Goal: Transaction & Acquisition: Purchase product/service

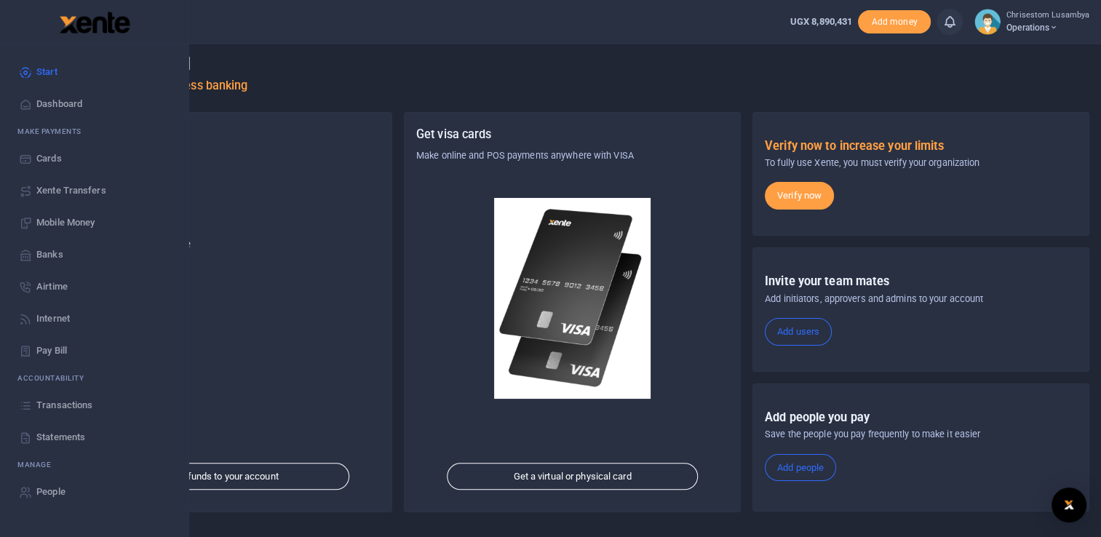
click at [66, 217] on span "Mobile Money" at bounding box center [65, 222] width 58 height 15
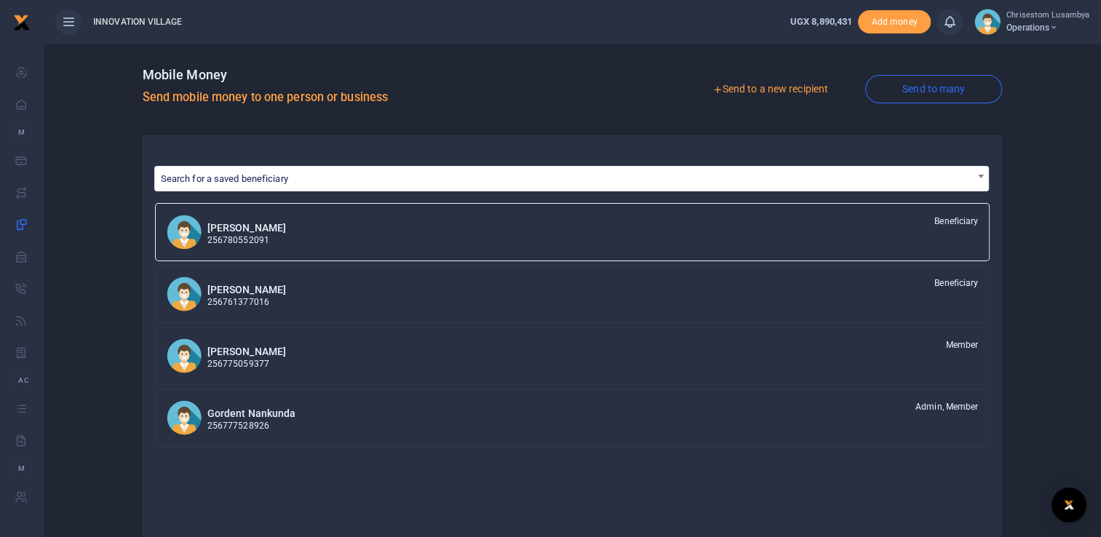
click at [803, 82] on link "Send to a new recipient" at bounding box center [770, 89] width 190 height 26
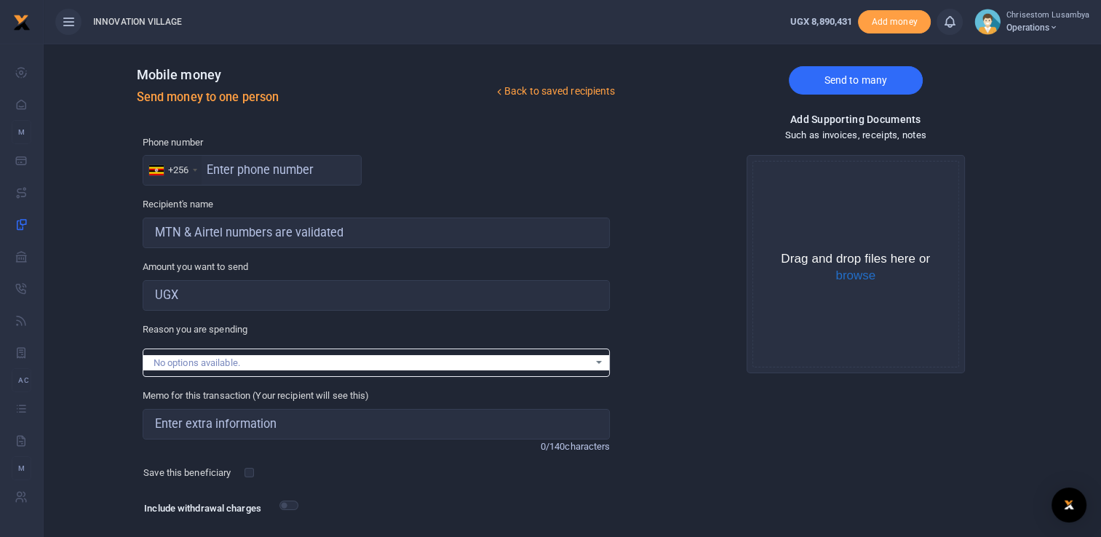
click at [853, 76] on link "Send to many" at bounding box center [856, 80] width 134 height 28
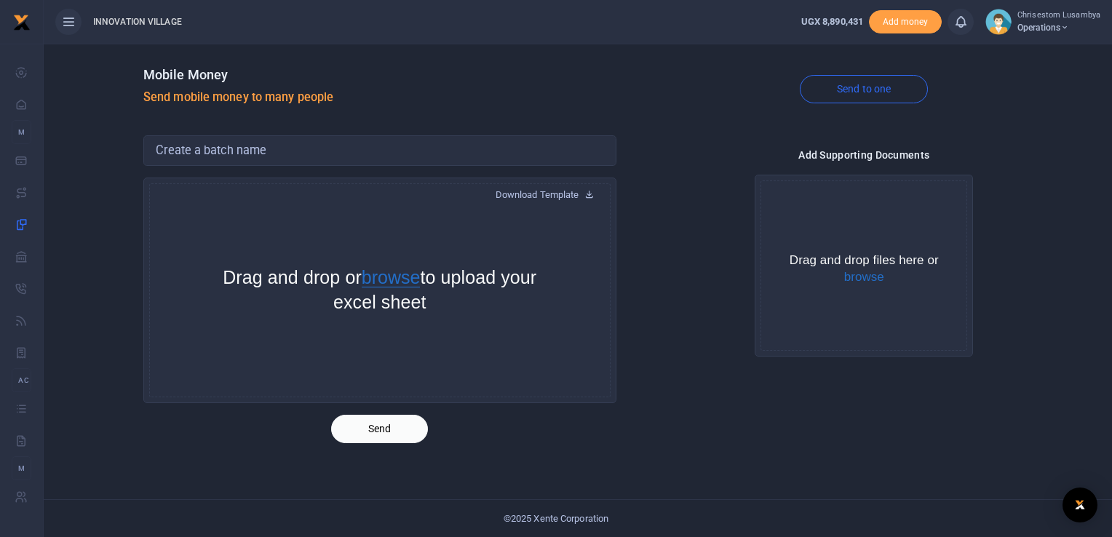
click at [421, 279] on button "browse" at bounding box center [391, 278] width 59 height 19
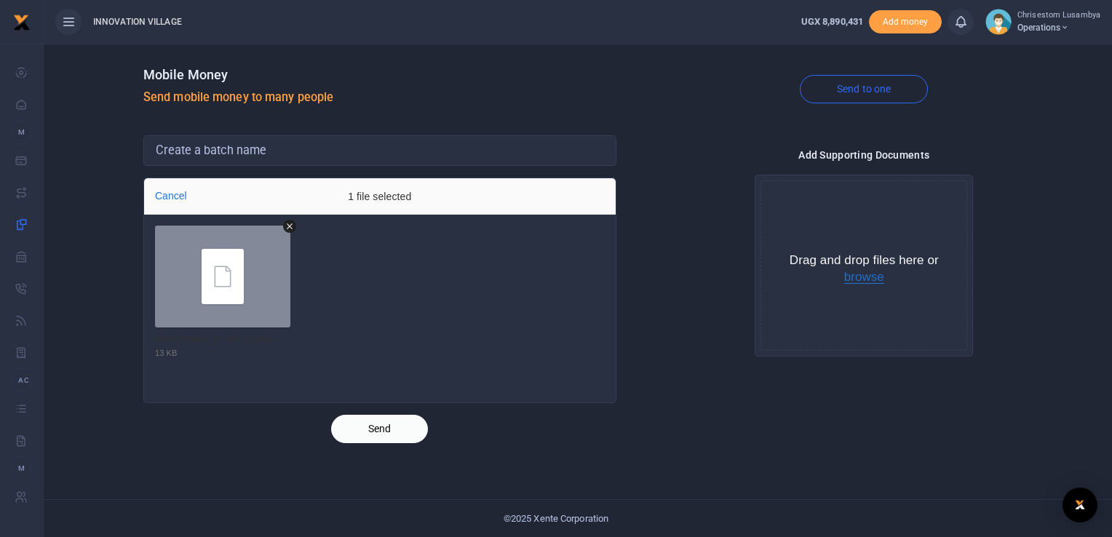
click at [859, 273] on button "browse" at bounding box center [864, 277] width 40 height 13
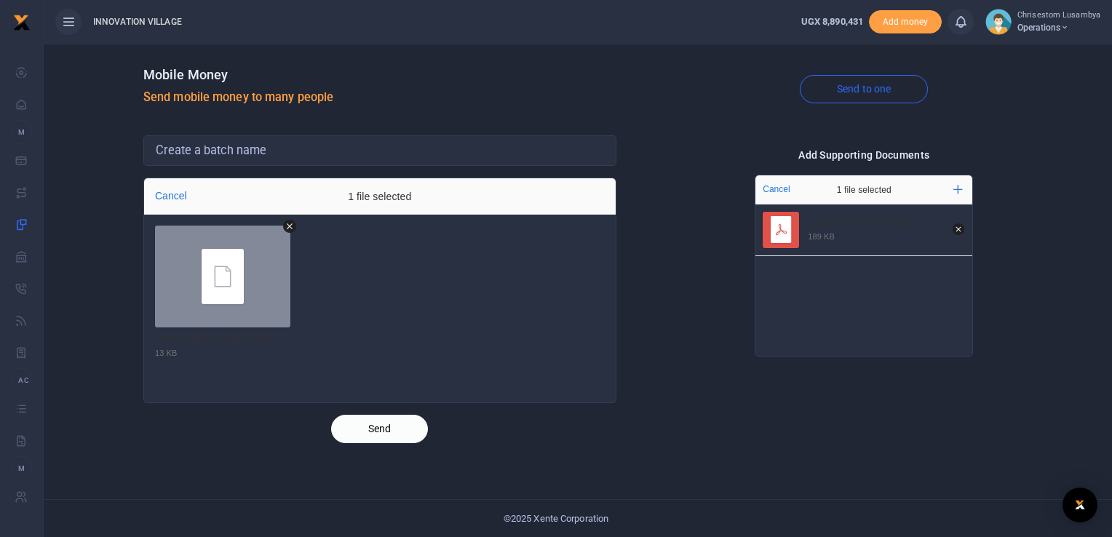
click at [391, 431] on button "Send" at bounding box center [379, 429] width 97 height 28
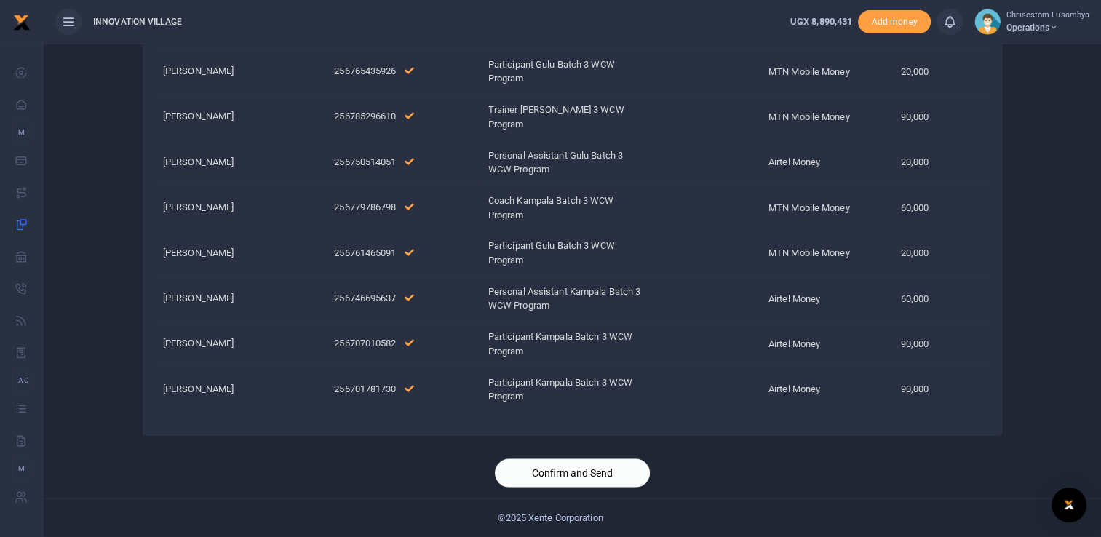
scroll to position [3059, 0]
click at [591, 475] on button "Confirm and Send" at bounding box center [572, 473] width 155 height 28
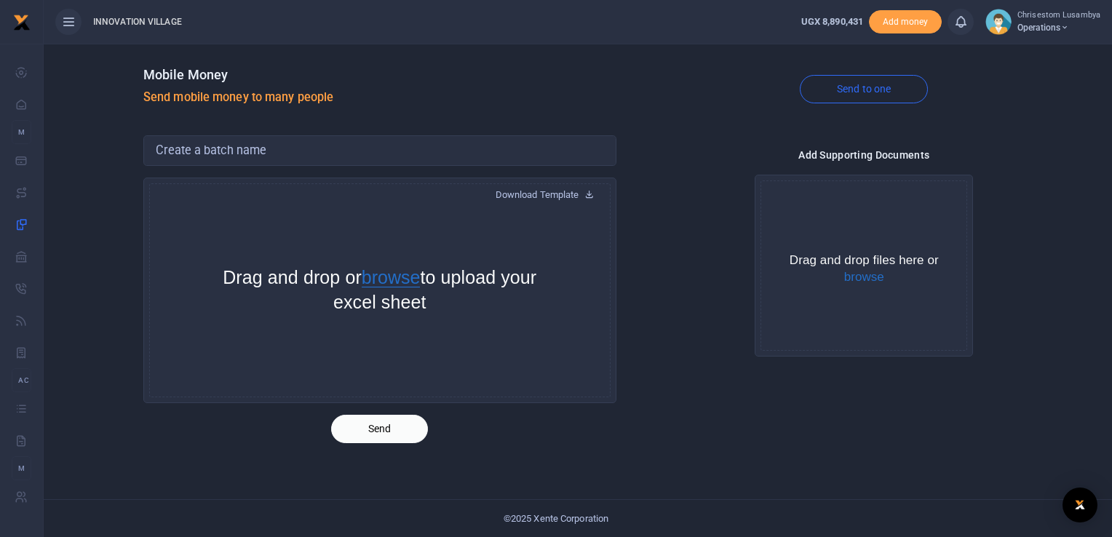
click at [421, 284] on button "browse" at bounding box center [391, 278] width 59 height 19
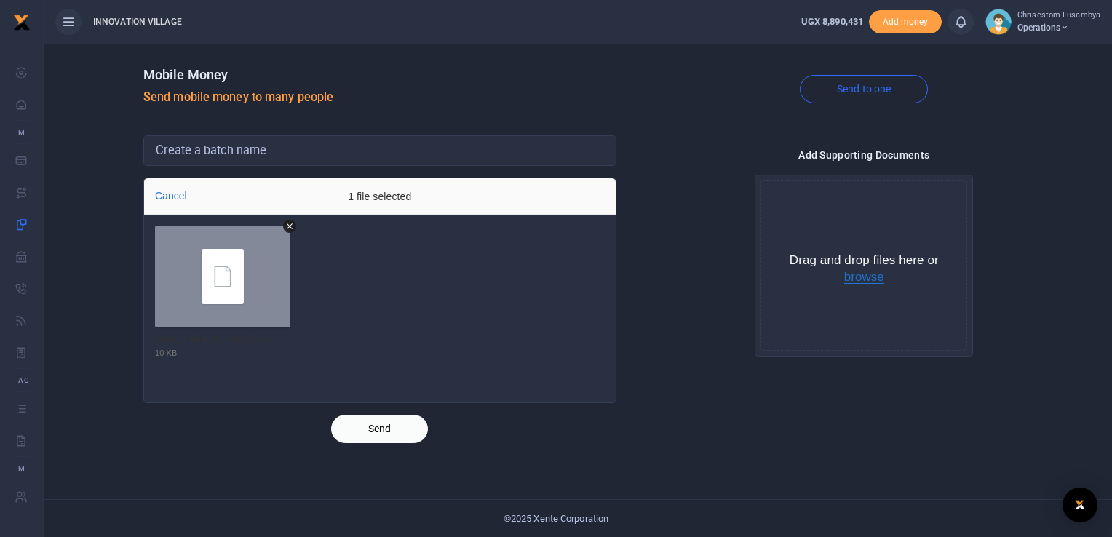
click at [867, 281] on button "browse" at bounding box center [864, 277] width 40 height 13
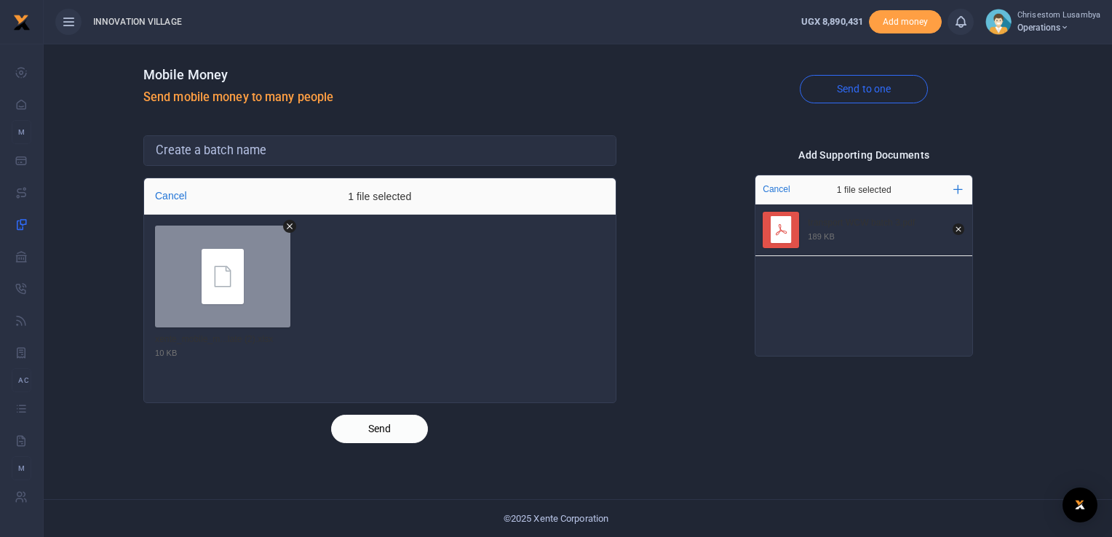
click at [396, 429] on button "Send" at bounding box center [379, 429] width 97 height 28
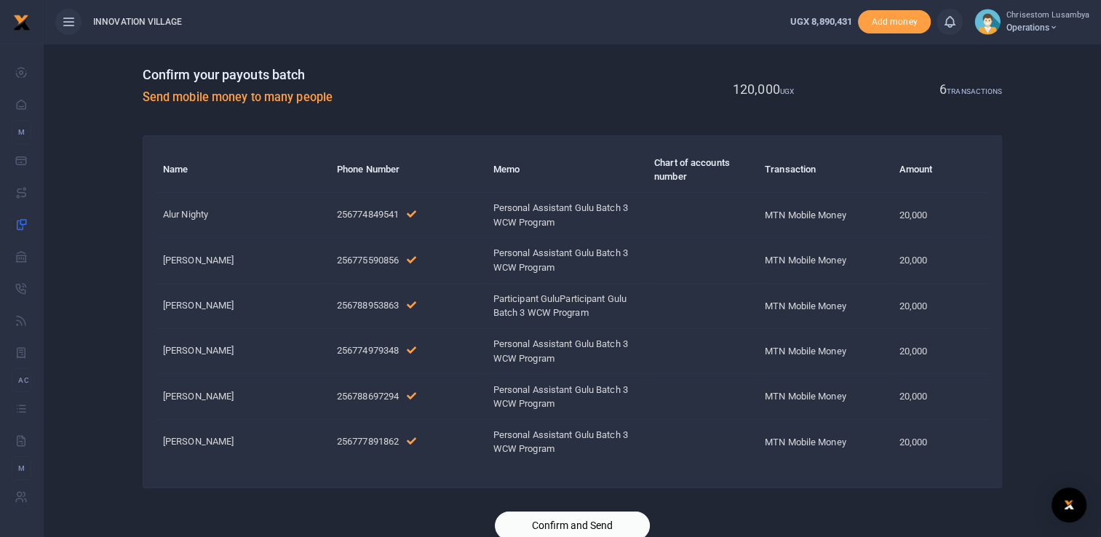
click at [557, 526] on div at bounding box center [551, 528] width 255 height 17
click at [608, 523] on div at bounding box center [551, 528] width 255 height 17
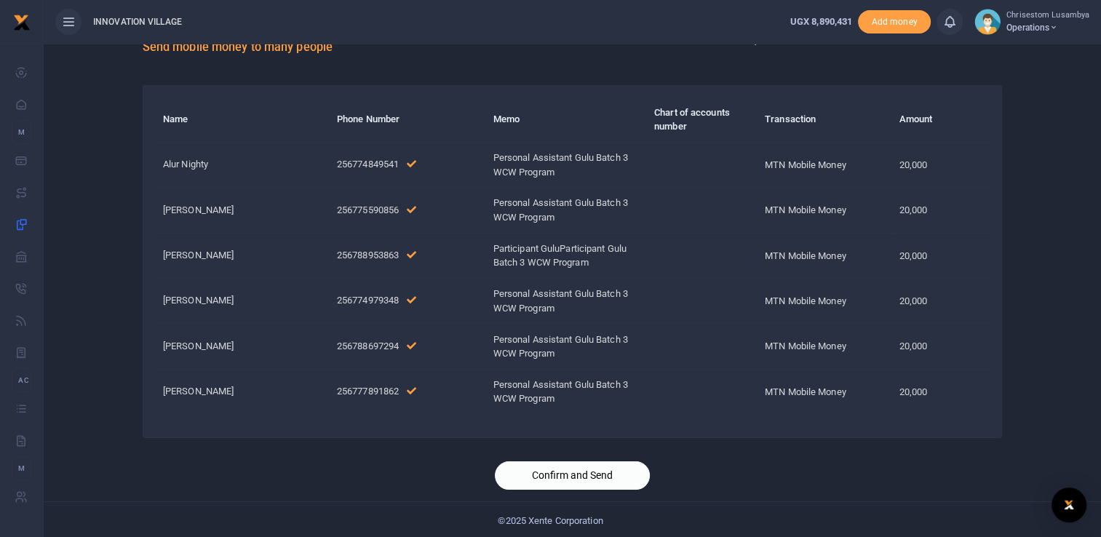
click at [585, 469] on button "Confirm and Send" at bounding box center [572, 475] width 155 height 28
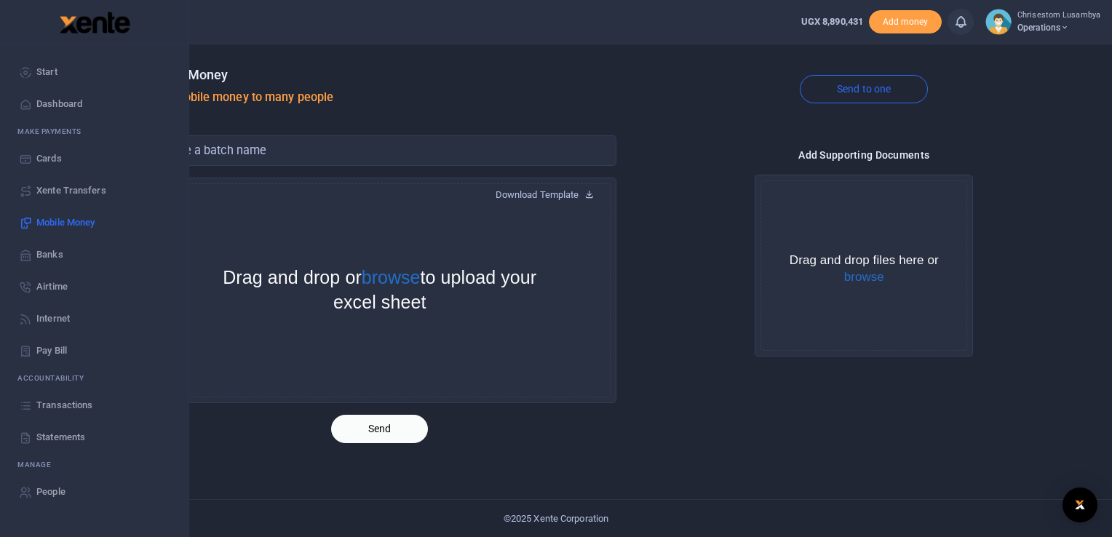
click at [76, 412] on link "Transactions" at bounding box center [94, 405] width 165 height 32
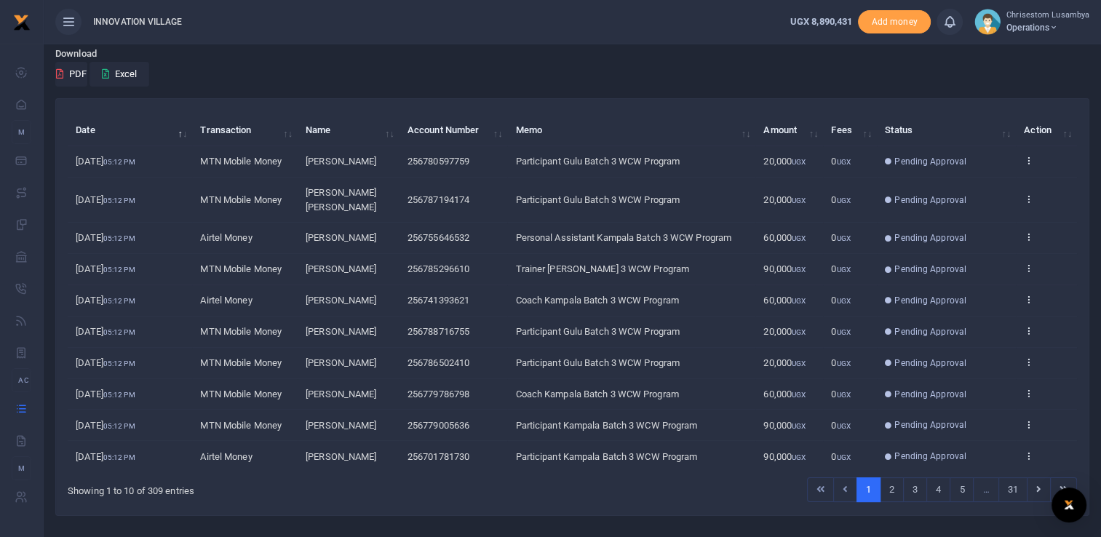
scroll to position [119, 0]
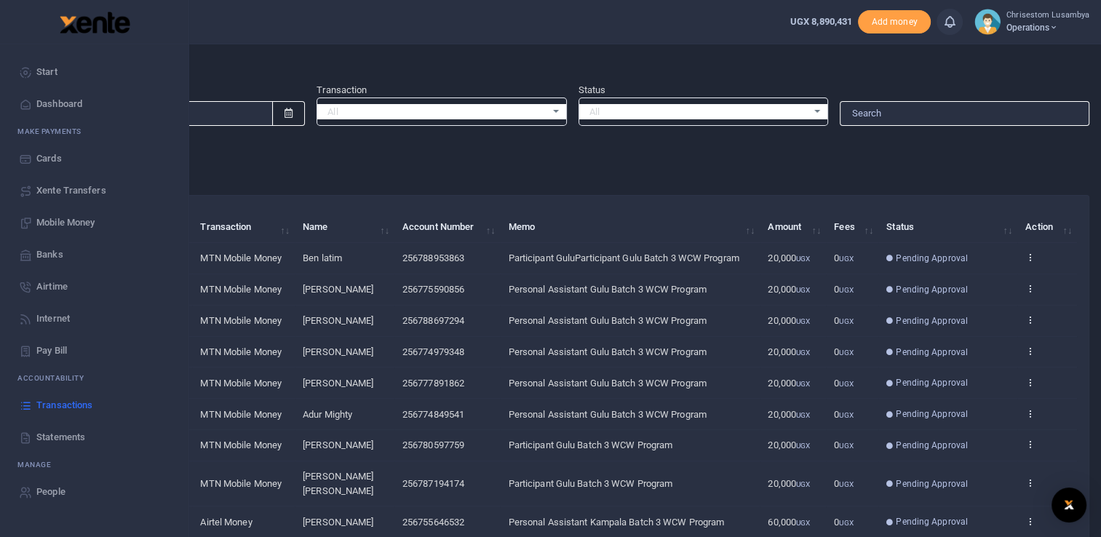
click at [69, 220] on span "Mobile Money" at bounding box center [65, 222] width 58 height 15
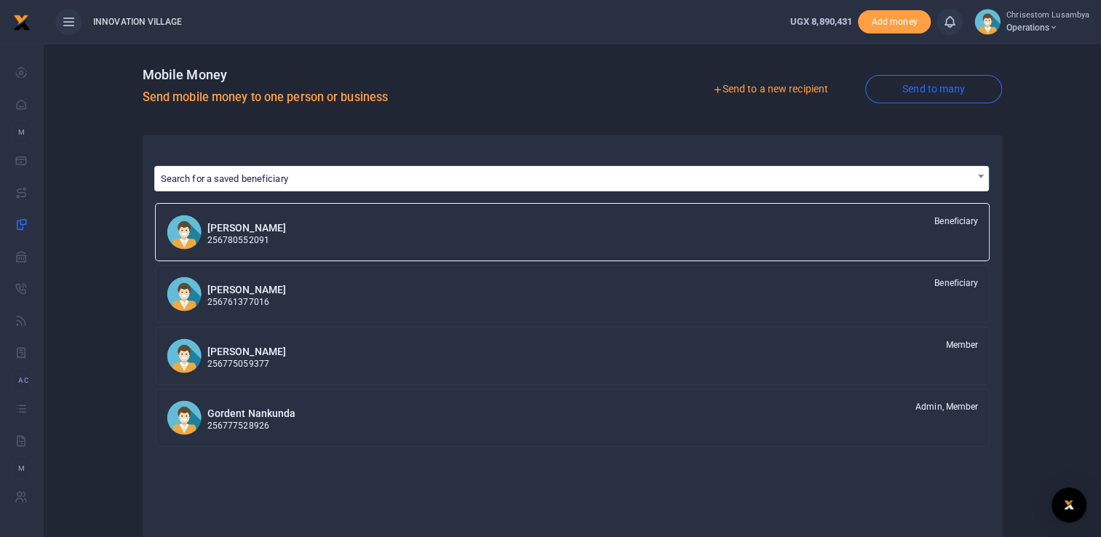
click at [775, 84] on link "Send to a new recipient" at bounding box center [770, 89] width 190 height 26
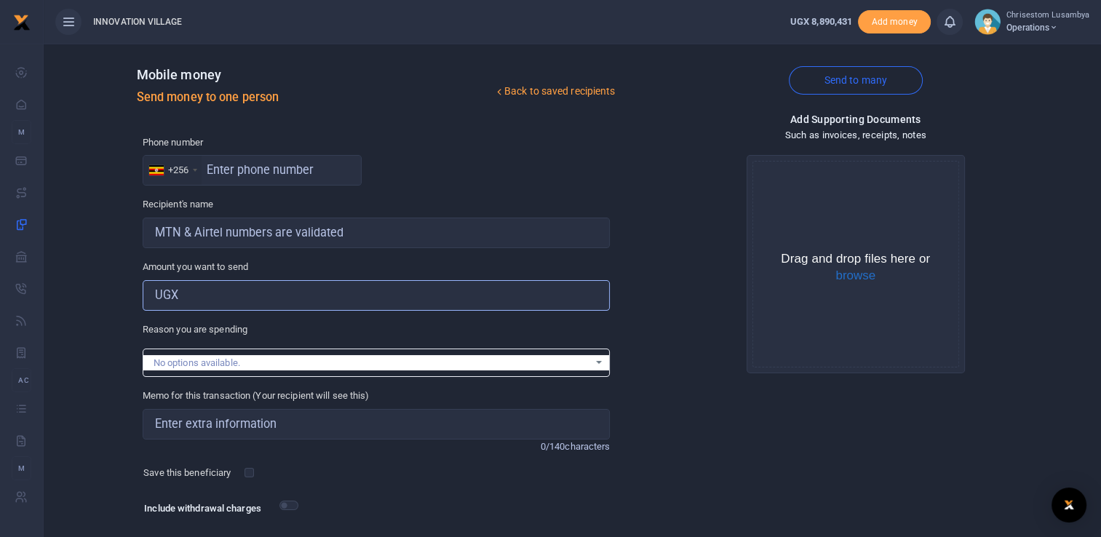
click at [262, 301] on input "Amount you want to send" at bounding box center [377, 295] width 468 height 31
click at [255, 164] on input "text" at bounding box center [252, 170] width 219 height 31
paste input "772930623"
type input "772930623"
type input "Japheth Kawanguzi"
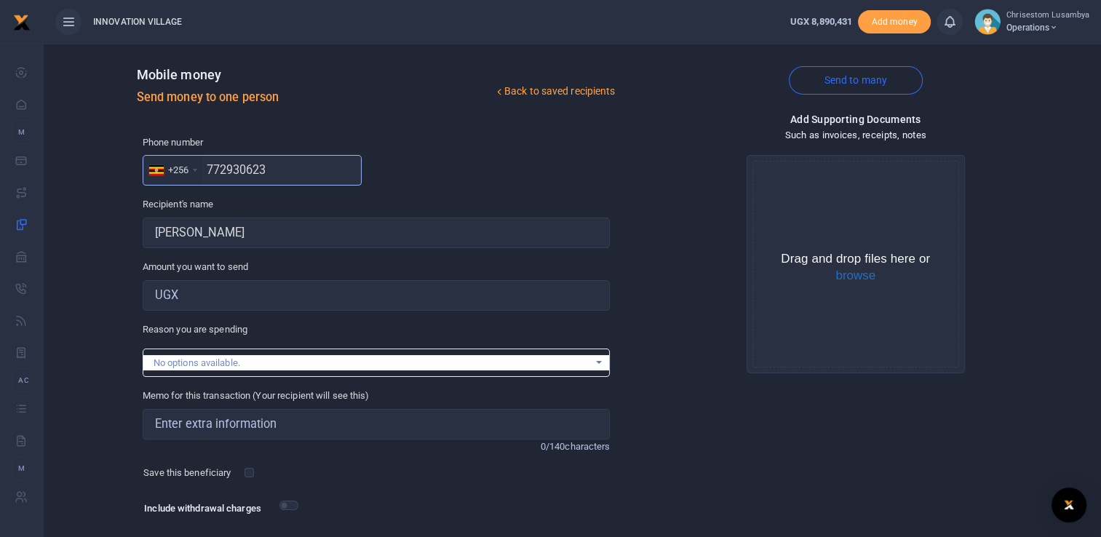
type input "772930623"
click at [232, 357] on div "No options available." at bounding box center [372, 363] width 436 height 15
click at [189, 361] on div "No options available." at bounding box center [372, 363] width 436 height 15
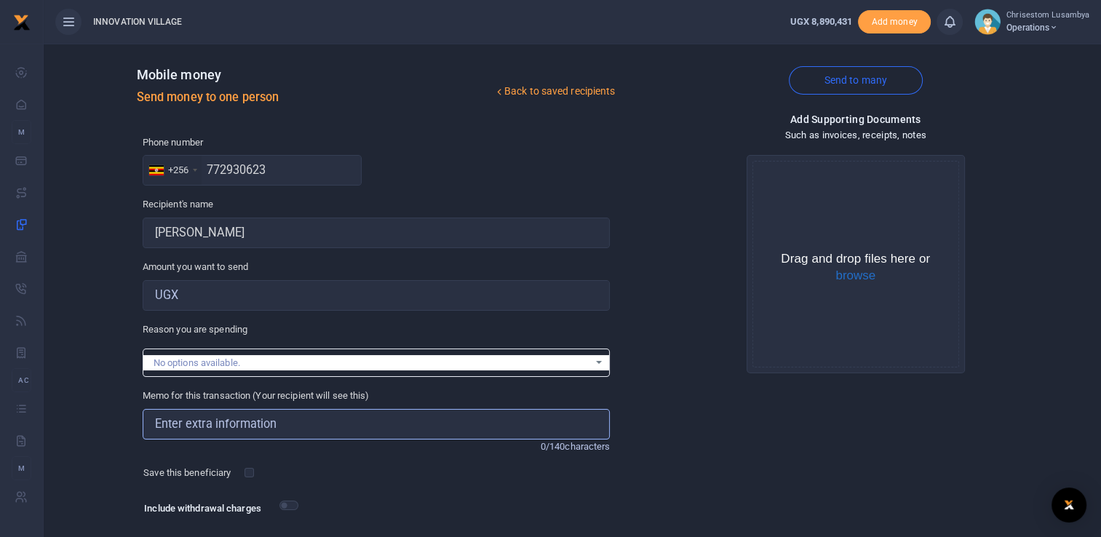
click at [199, 434] on input "Memo for this transaction (Your recipient will see this)" at bounding box center [377, 424] width 468 height 31
type input "Condolences"
click at [290, 307] on input "Amount you want to send" at bounding box center [377, 295] width 468 height 31
type input "1,000,000"
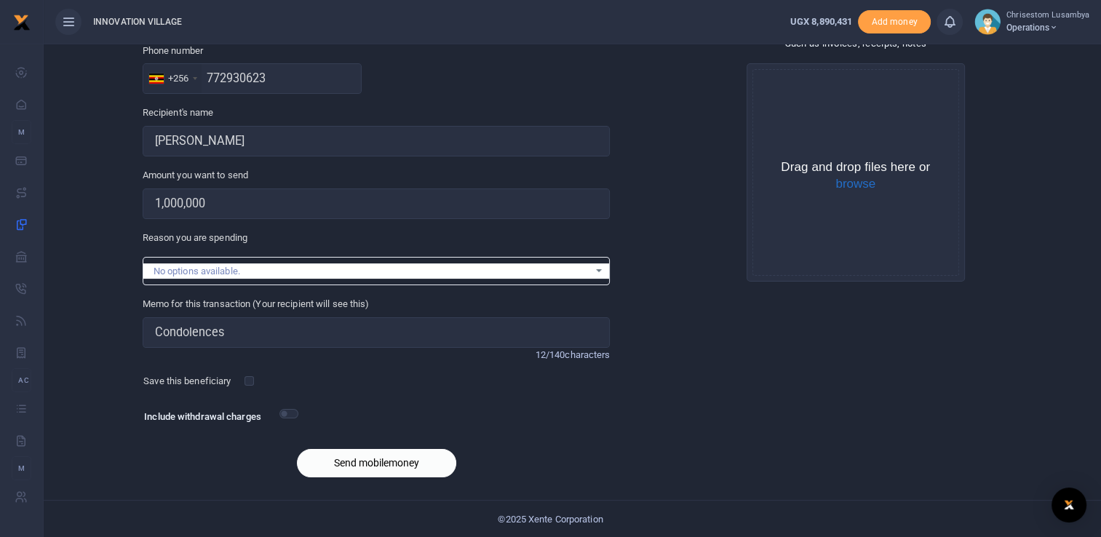
click at [393, 457] on button "Send mobilemoney" at bounding box center [376, 463] width 159 height 28
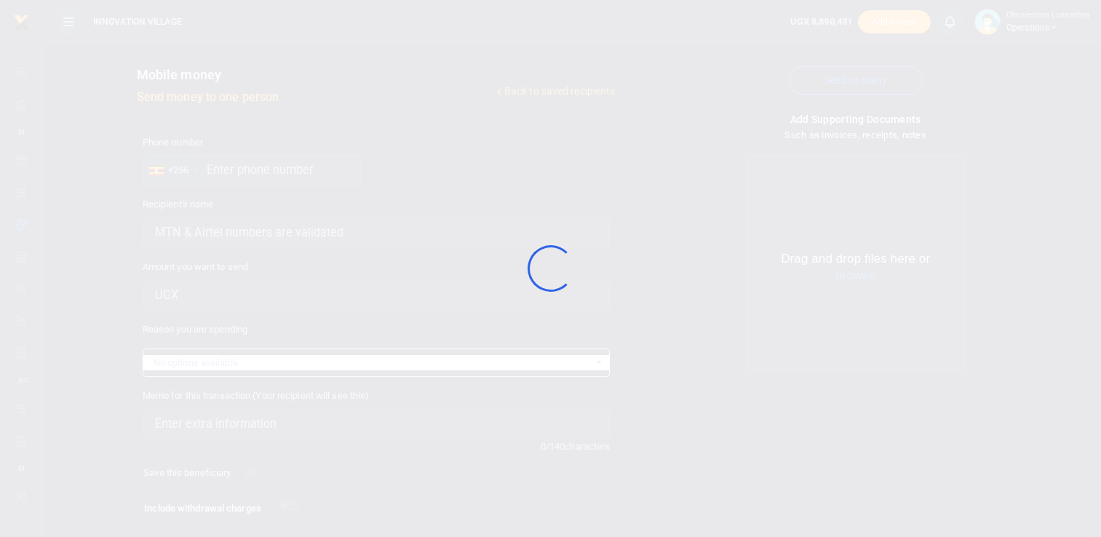
scroll to position [92, 0]
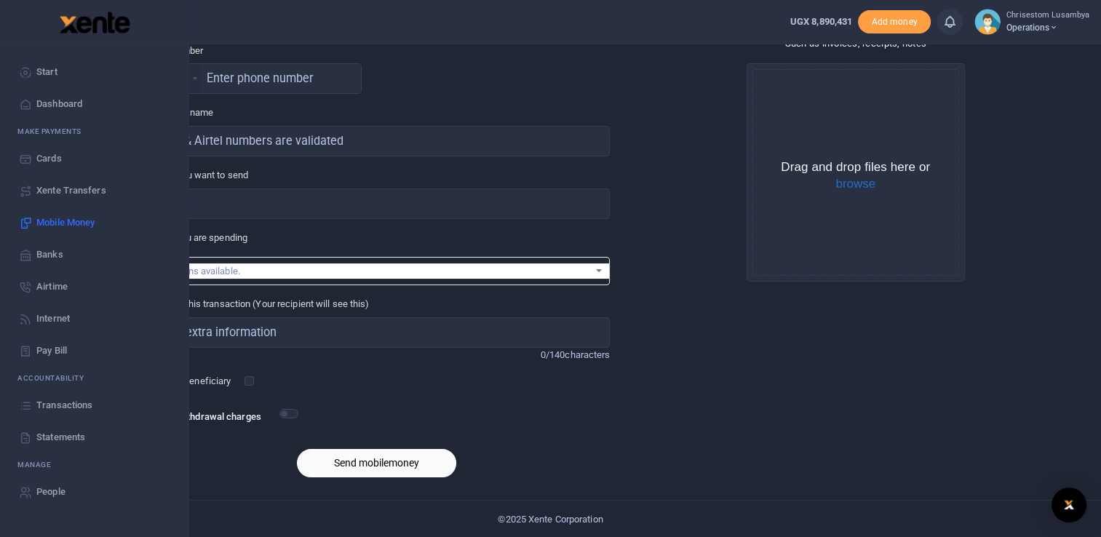
click at [84, 406] on span "Transactions" at bounding box center [64, 405] width 56 height 15
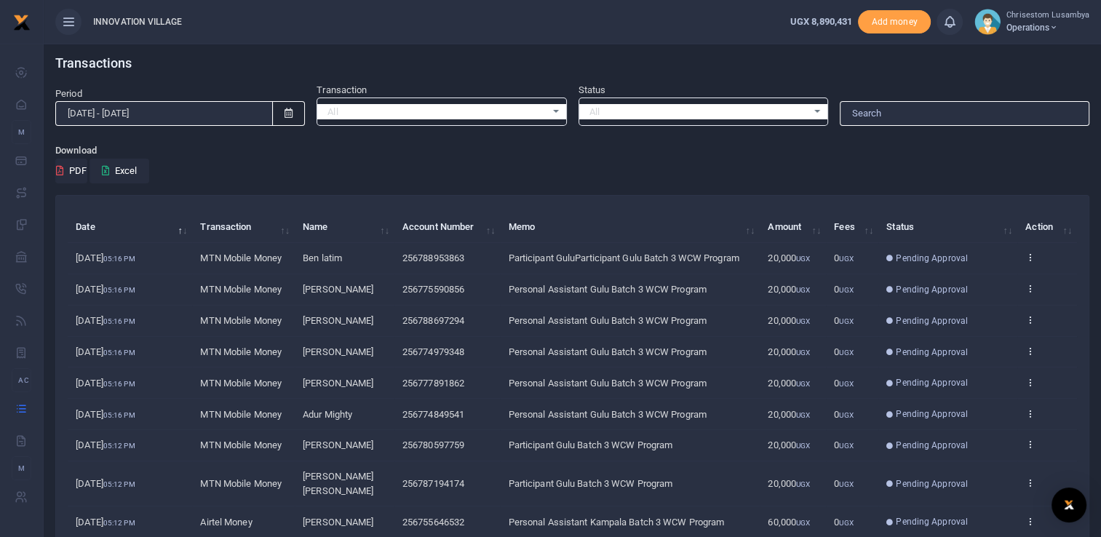
scroll to position [119, 0]
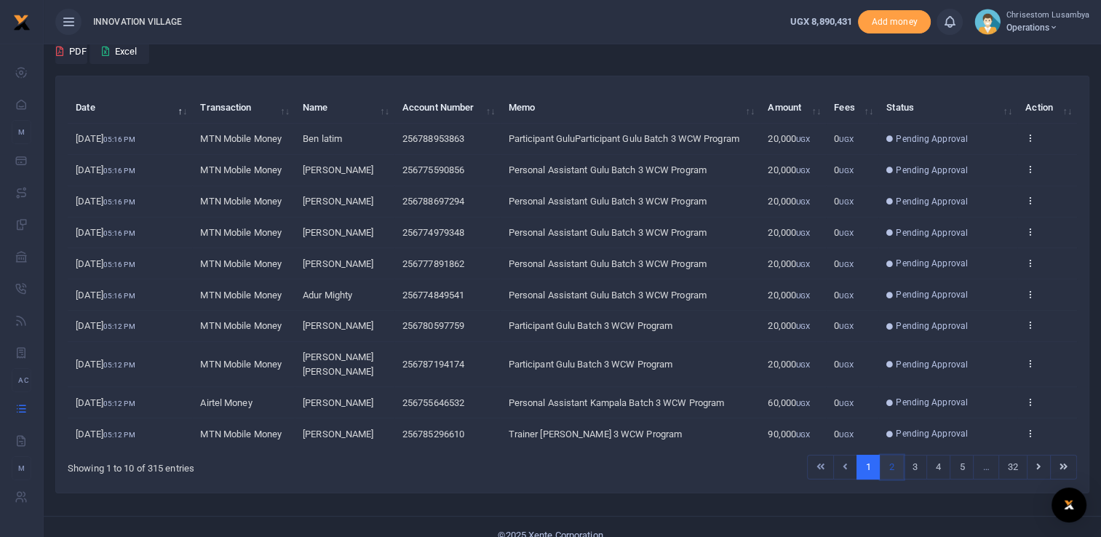
click at [894, 455] on link "2" at bounding box center [892, 467] width 24 height 25
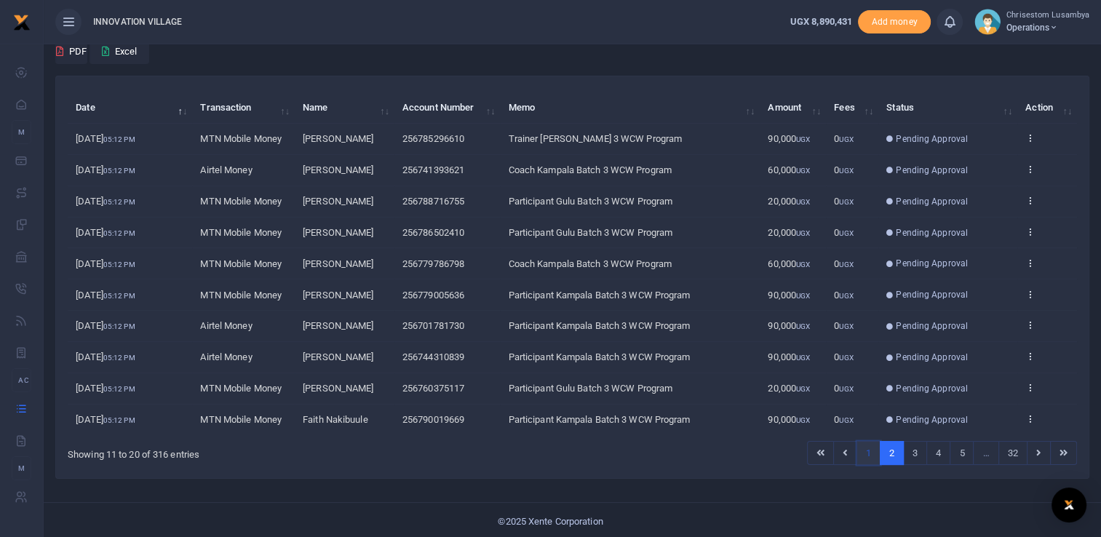
click at [876, 447] on link "1" at bounding box center [869, 453] width 24 height 25
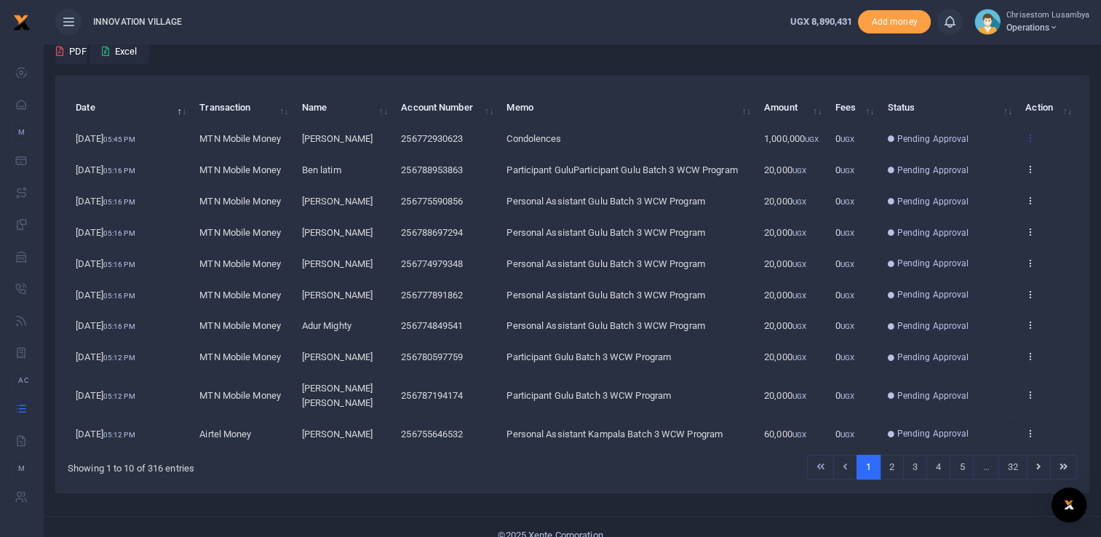
click at [1033, 143] on icon at bounding box center [1029, 137] width 9 height 10
click at [987, 161] on link "View details" at bounding box center [977, 169] width 115 height 20
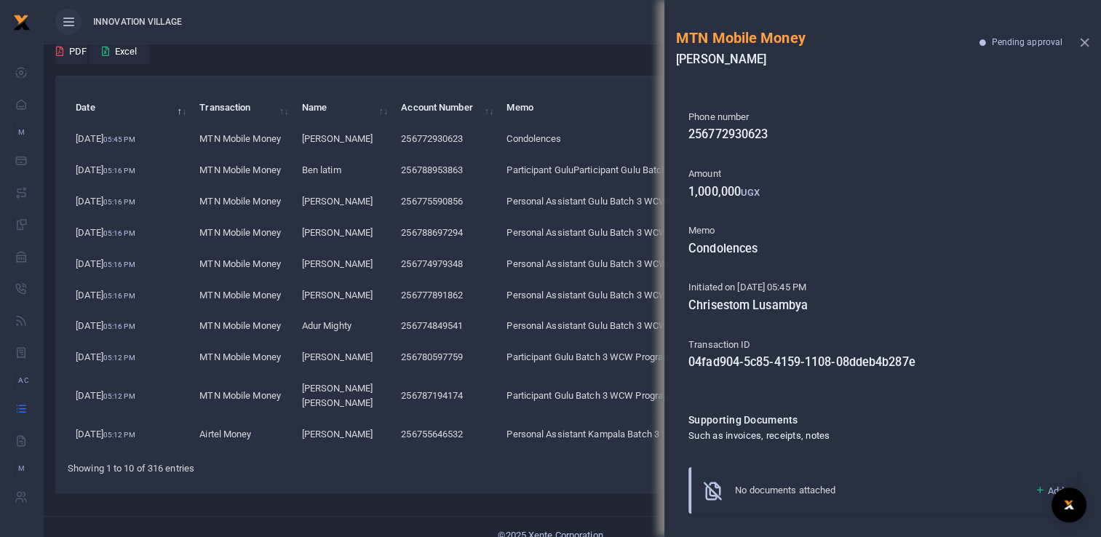
click at [1088, 45] on button "Close" at bounding box center [1084, 42] width 9 height 9
